Goal: Task Accomplishment & Management: Complete application form

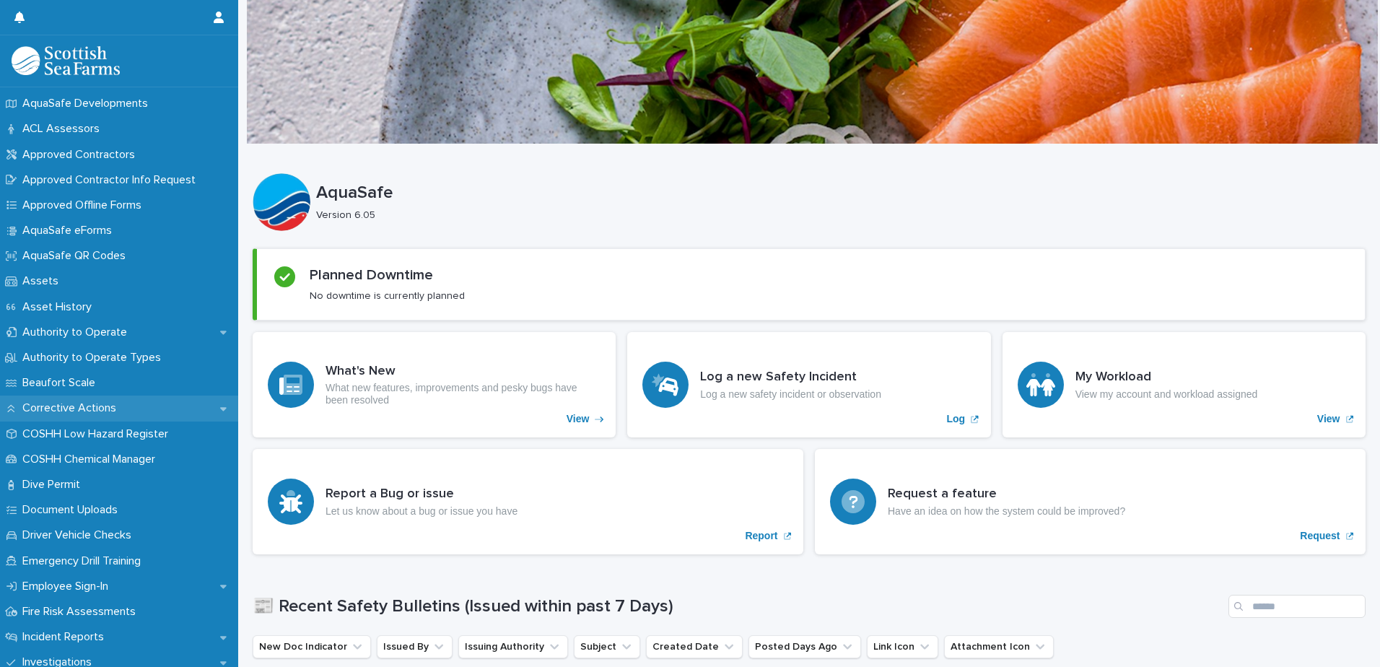
scroll to position [72, 0]
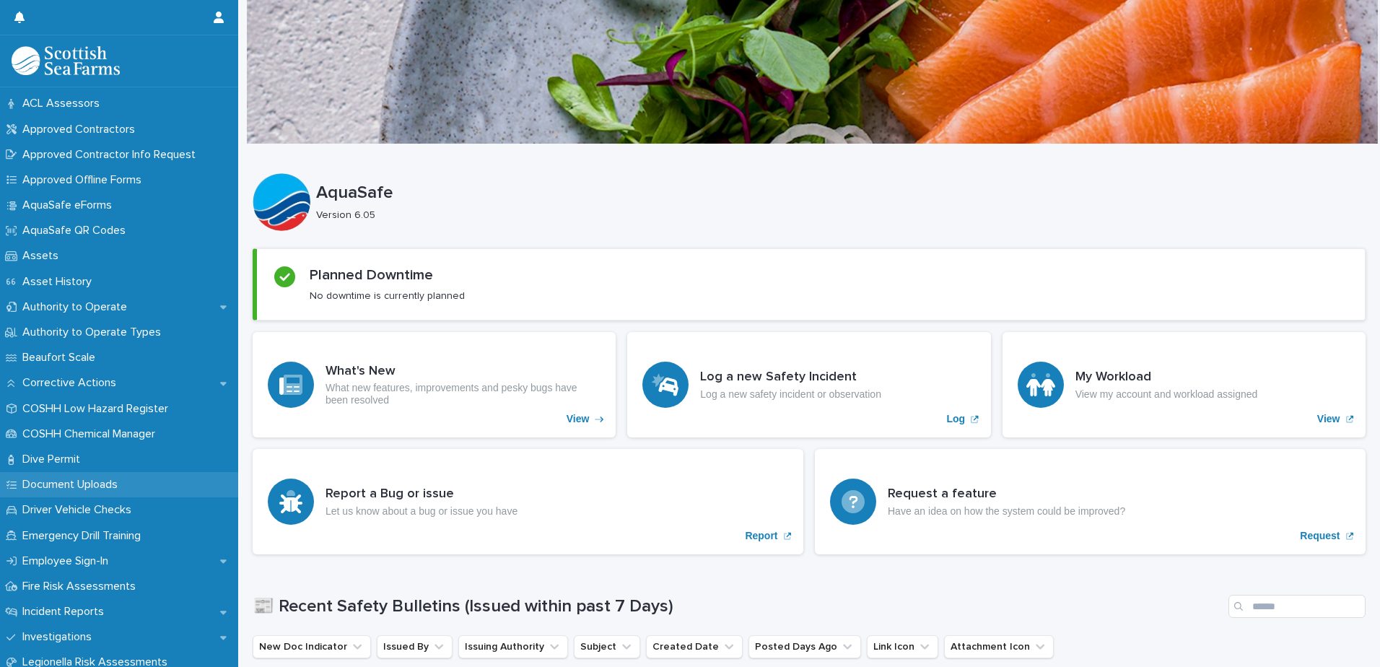
click at [79, 485] on p "Document Uploads" at bounding box center [73, 485] width 113 height 14
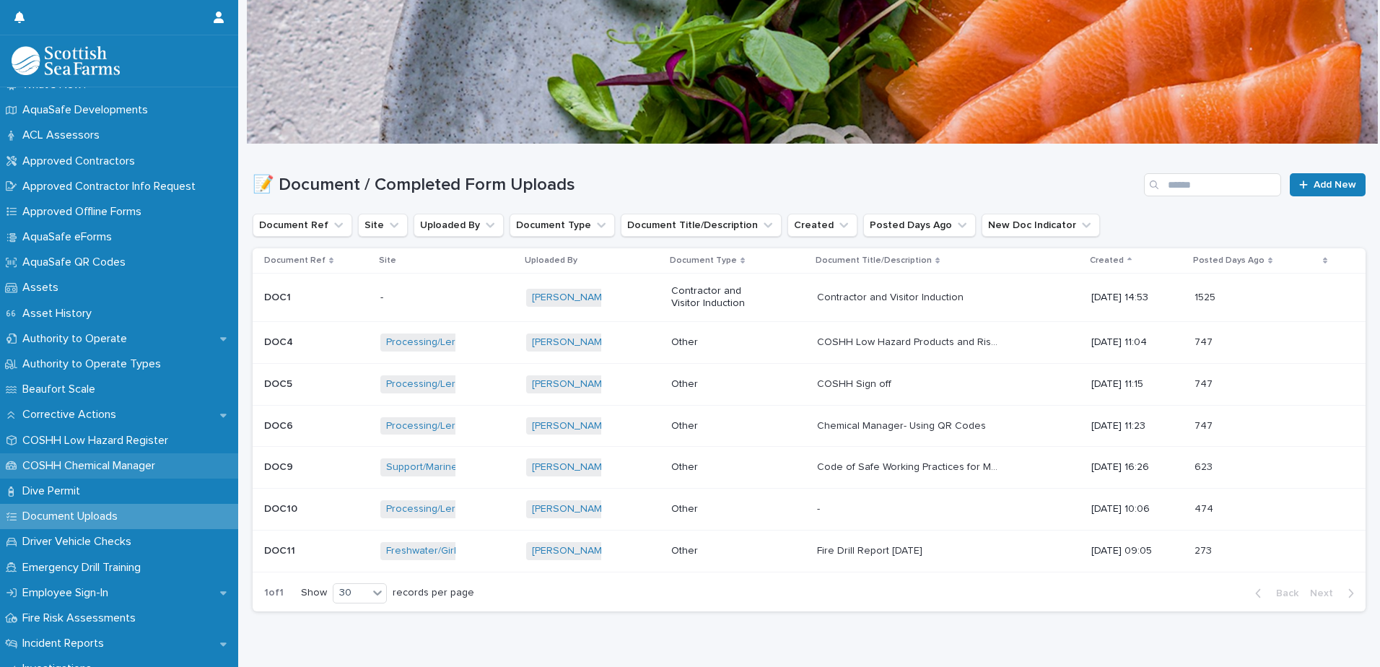
scroll to position [72, 0]
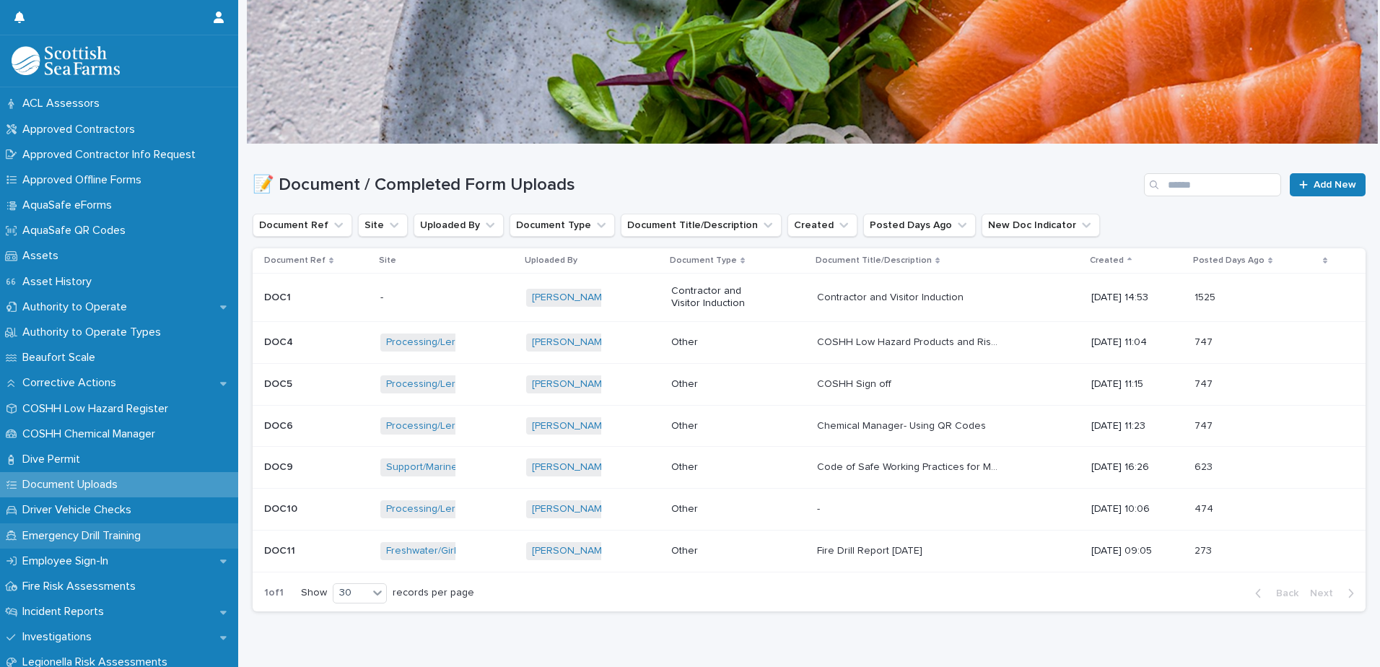
click at [73, 534] on p "Emergency Drill Training" at bounding box center [85, 536] width 136 height 14
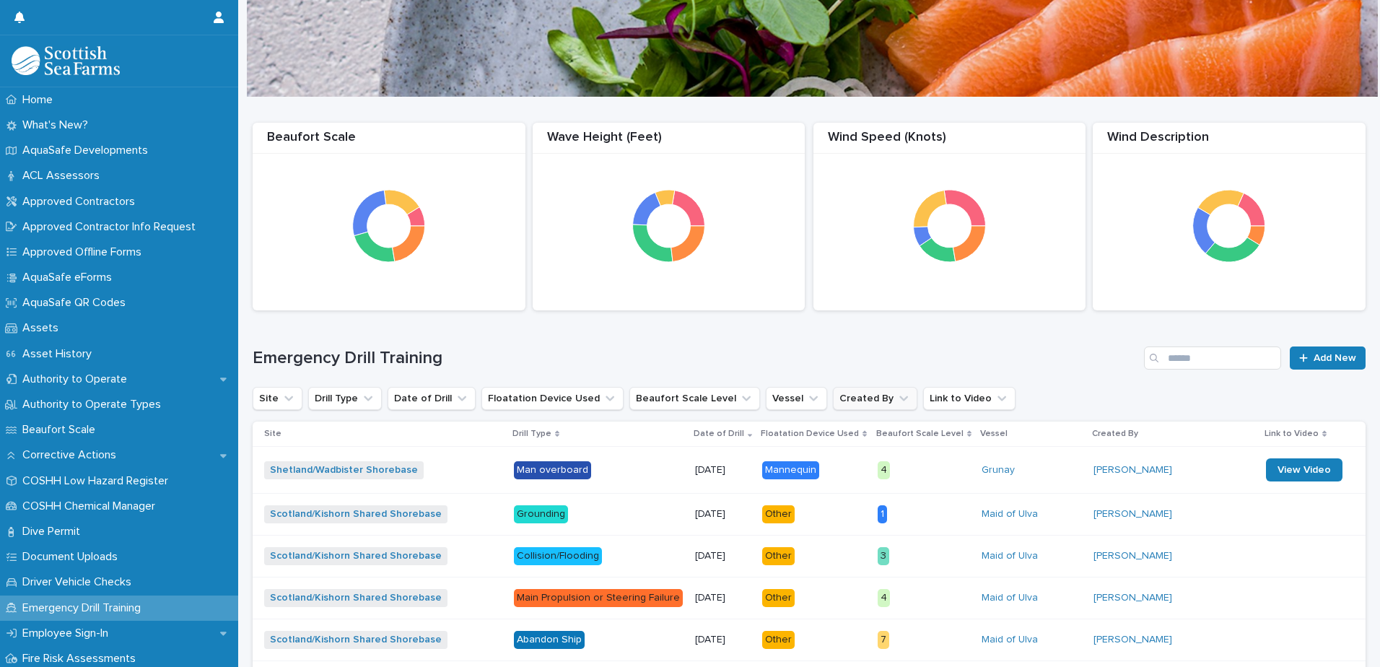
scroll to position [72, 0]
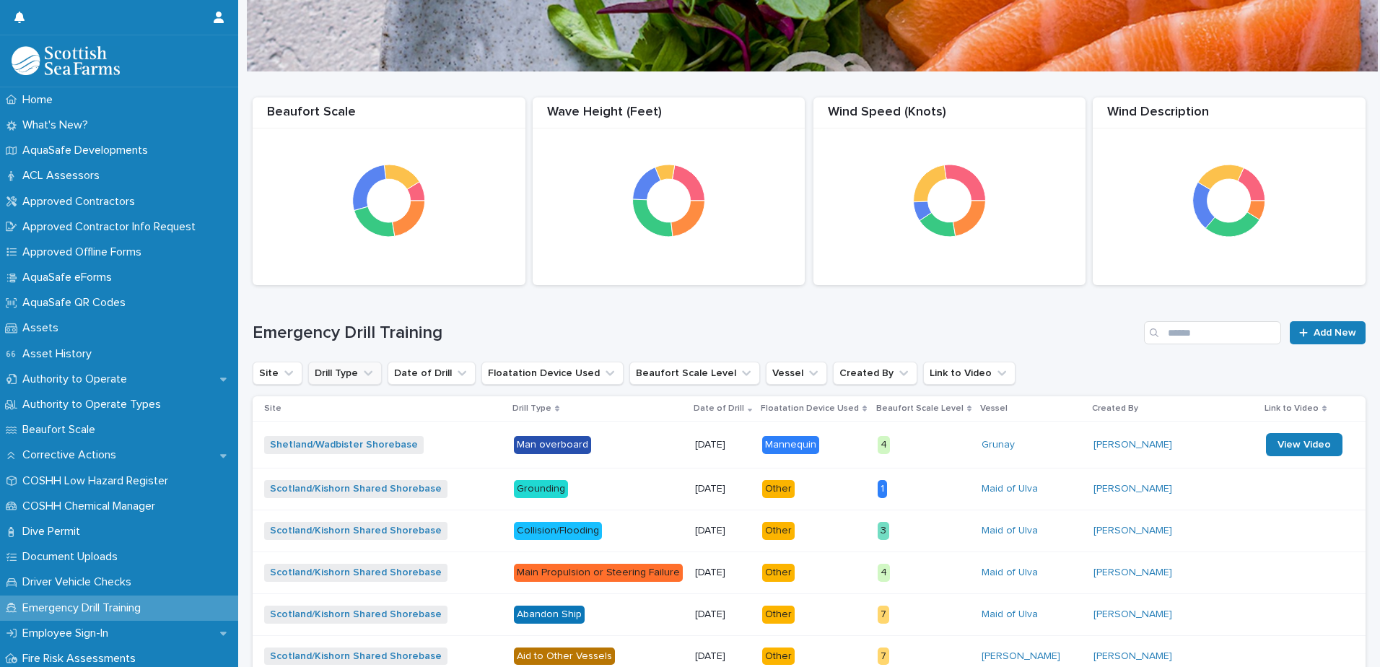
click at [349, 375] on button "Drill Type" at bounding box center [345, 373] width 74 height 23
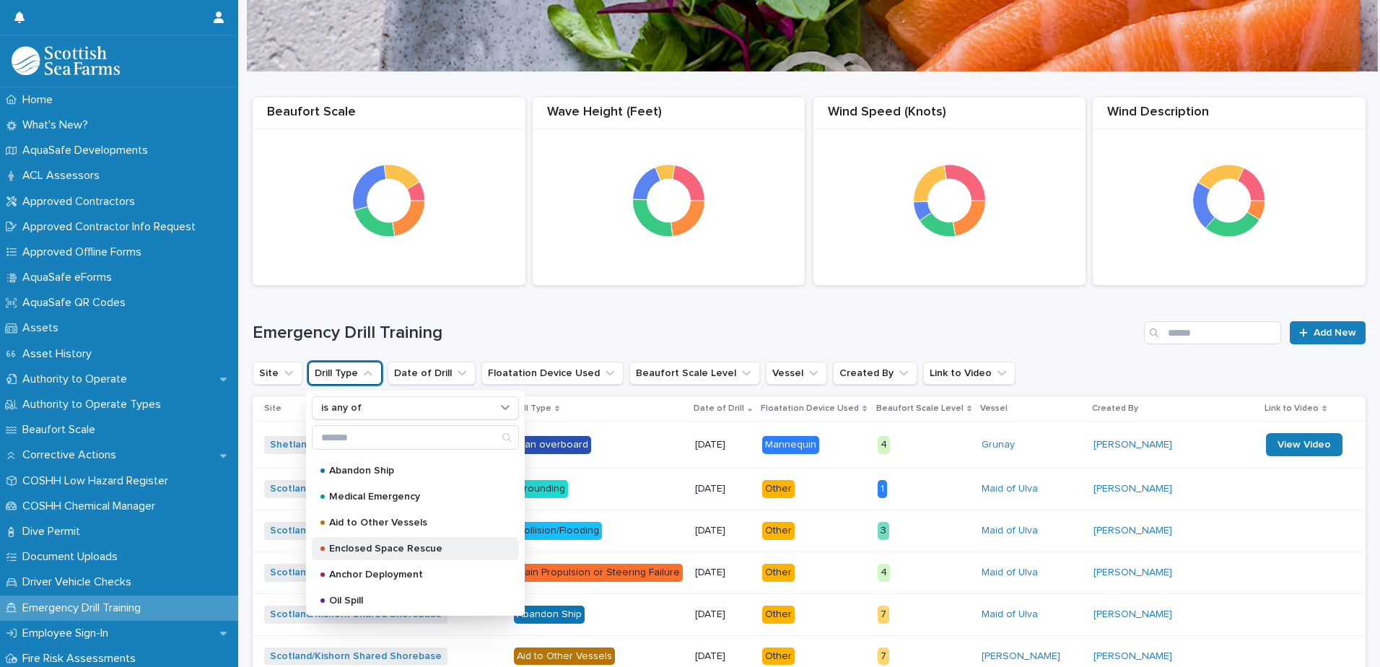
scroll to position [153, 0]
click at [344, 599] on p "Oil Spill" at bounding box center [412, 598] width 167 height 10
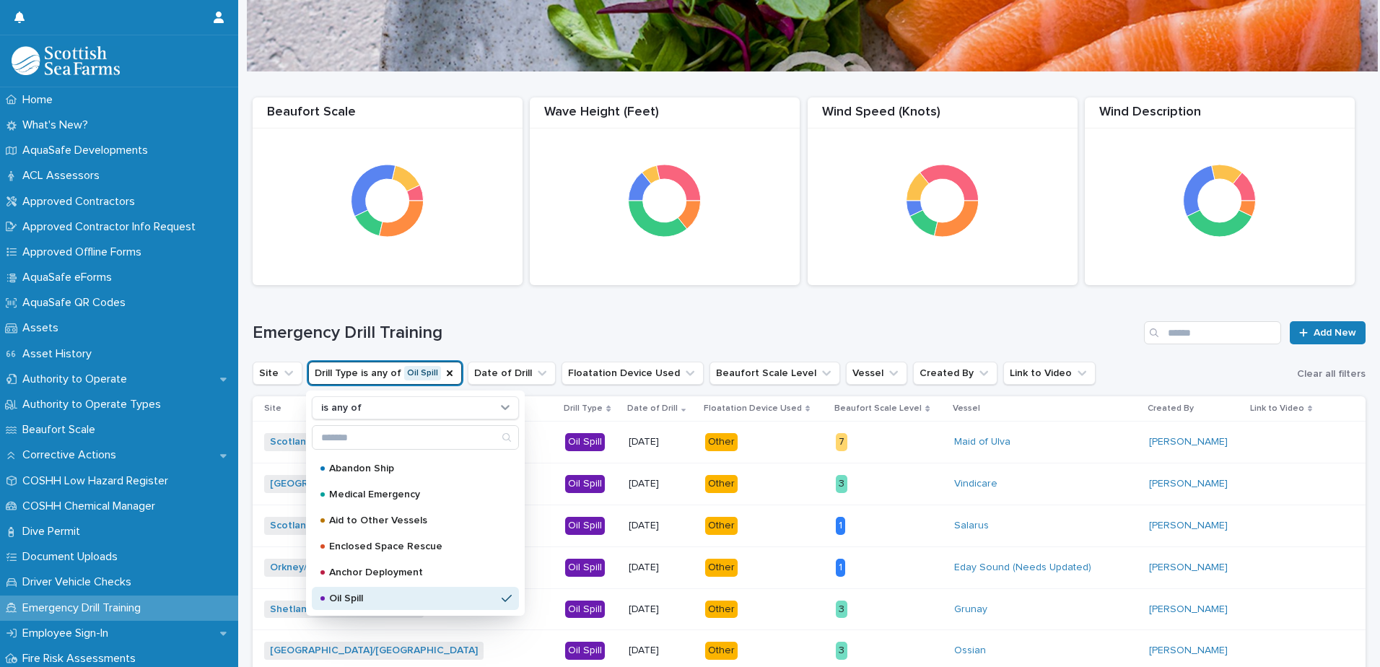
click at [534, 320] on div "Emergency Drill Training Add New" at bounding box center [809, 326] width 1113 height 69
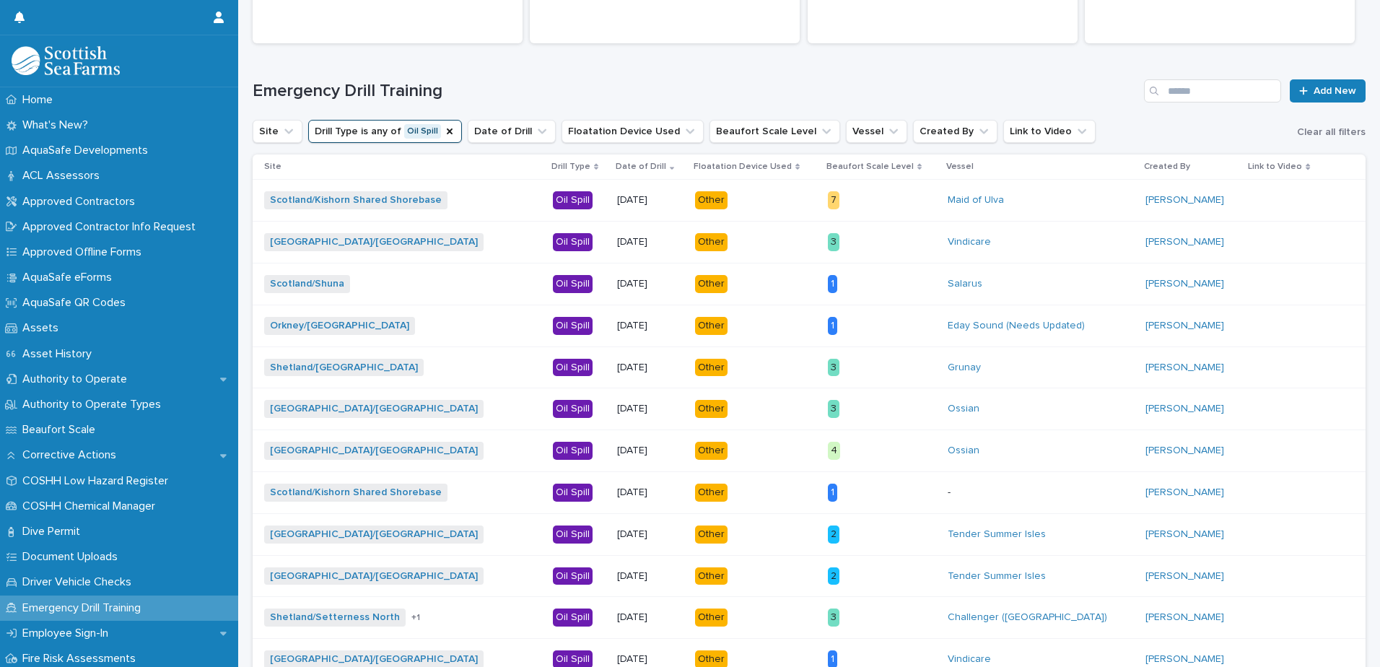
scroll to position [289, 0]
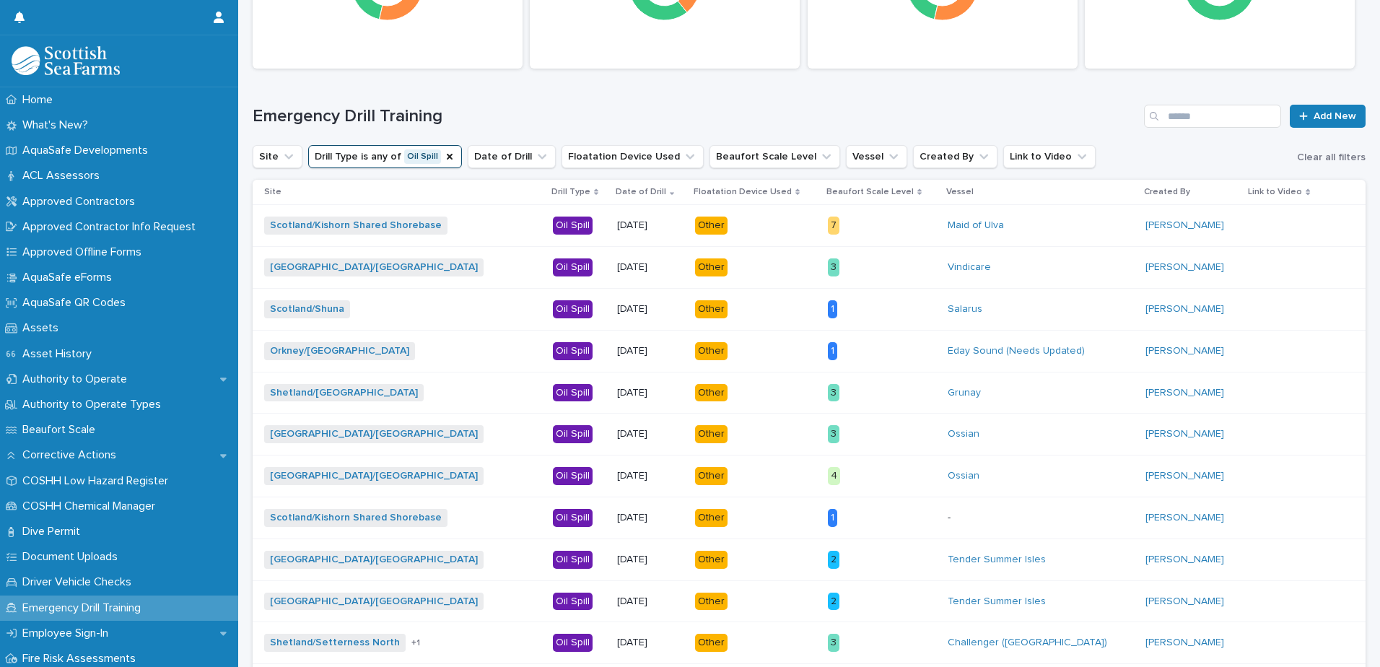
click at [532, 108] on h1 "Emergency Drill Training" at bounding box center [696, 116] width 886 height 21
